Goal: Information Seeking & Learning: Understand process/instructions

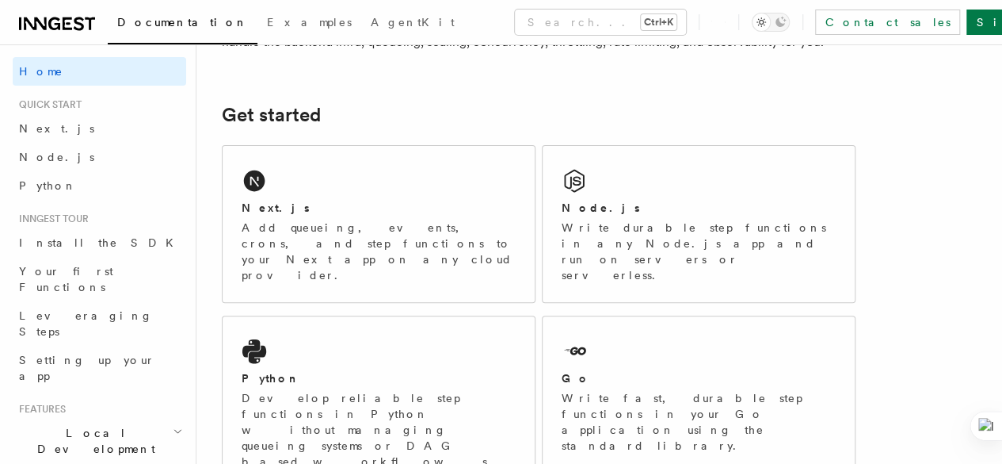
scroll to position [185, 0]
click at [32, 126] on span "Next.js" at bounding box center [56, 128] width 75 height 13
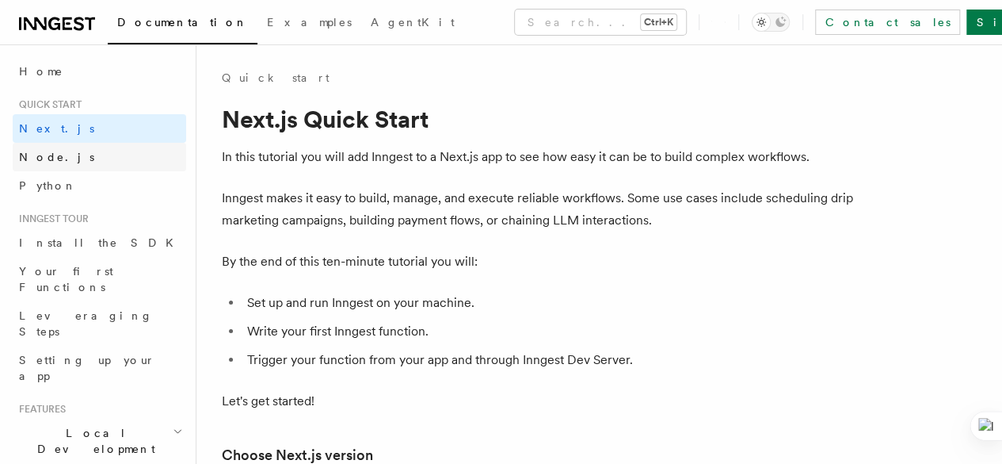
click at [33, 159] on span "Node.js" at bounding box center [56, 157] width 75 height 13
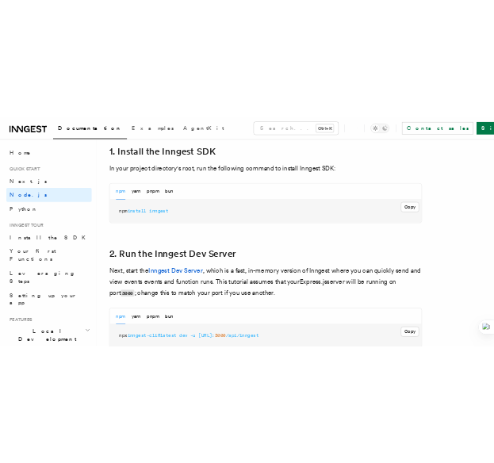
scroll to position [1070, 0]
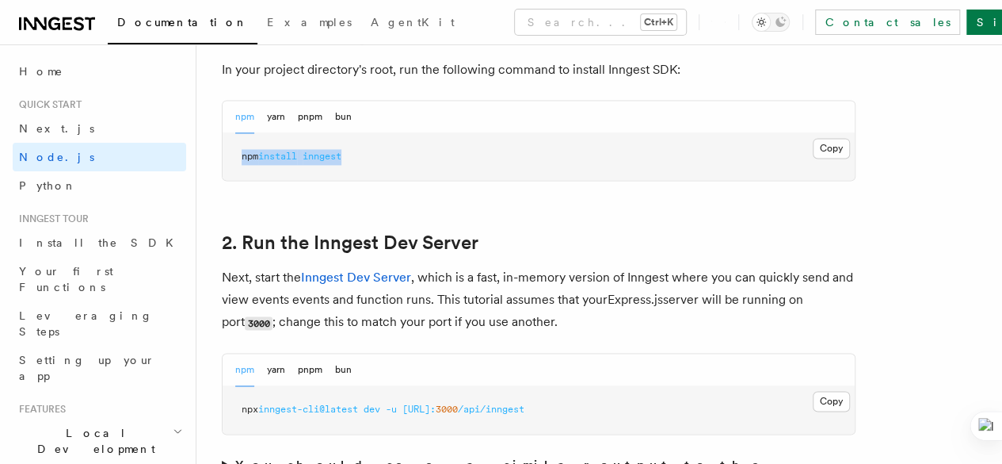
drag, startPoint x: 382, startPoint y: 181, endPoint x: 214, endPoint y: 178, distance: 168.0
copy span "npm install inngest"
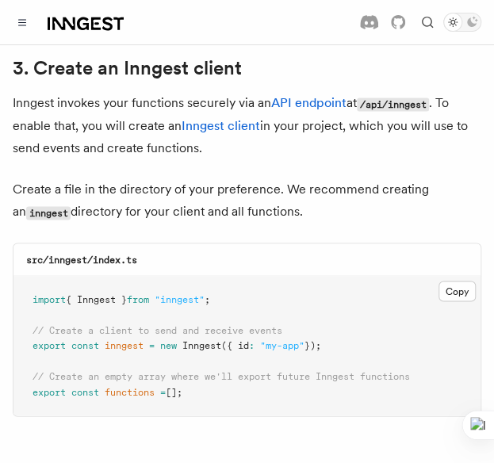
scroll to position [2006, 0]
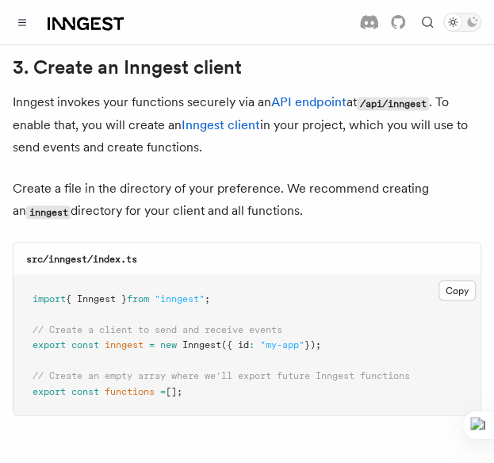
drag, startPoint x: 29, startPoint y: 270, endPoint x: 230, endPoint y: 377, distance: 227.9
click at [230, 377] on pre "import { Inngest } from "inngest" ; // Create a client to send and receive even…" at bounding box center [246, 345] width 467 height 140
copy code "import { Inngest } from "inngest" ; // Create a client to send and receive even…"
click at [455, 280] on button "Copy Copied" at bounding box center [456, 290] width 37 height 21
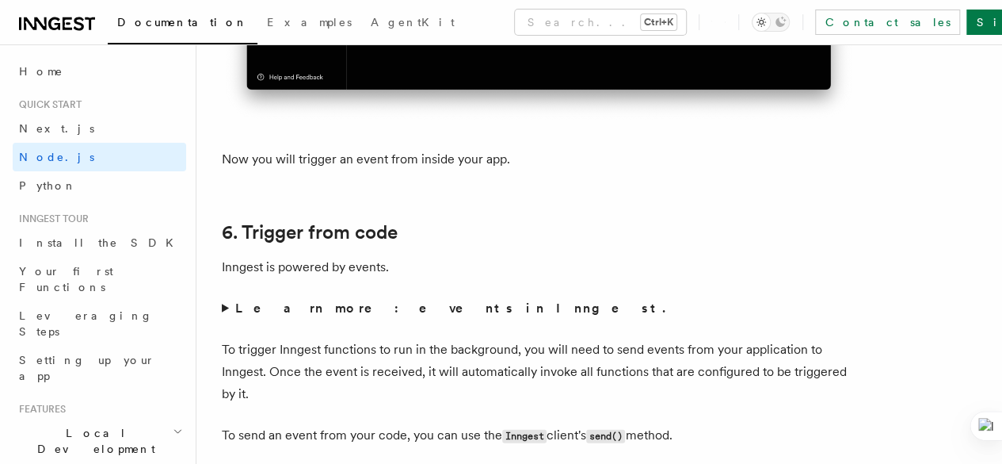
scroll to position [7902, 0]
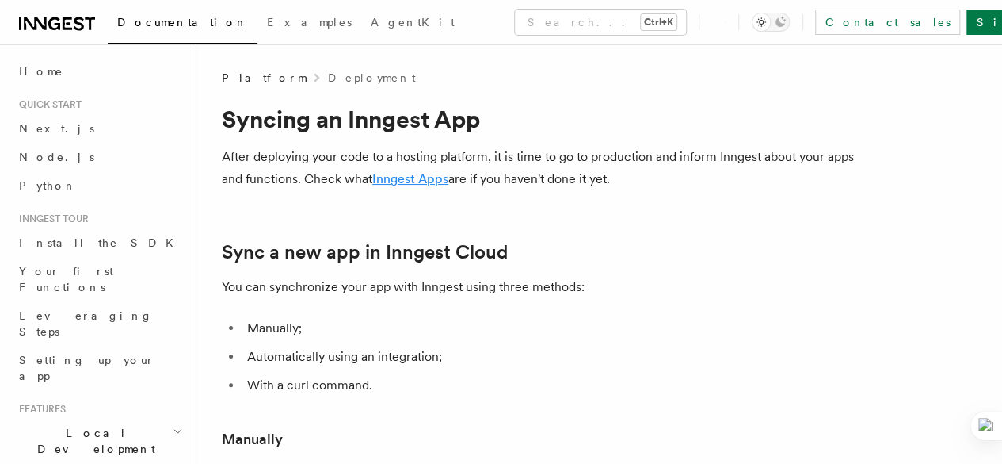
click at [449, 177] on link "Inngest Apps" at bounding box center [410, 178] width 76 height 15
